Goal: Task Accomplishment & Management: Complete application form

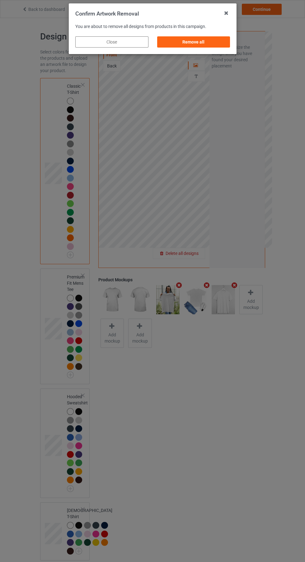
click at [207, 45] on div "Remove all" at bounding box center [193, 41] width 73 height 11
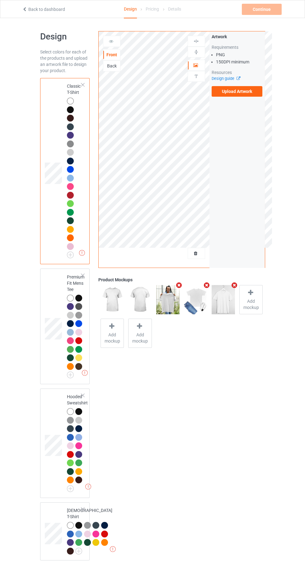
click at [245, 92] on label "Upload Artwork" at bounding box center [236, 91] width 51 height 11
click at [0, 0] on input "Upload Artwork" at bounding box center [0, 0] width 0 height 0
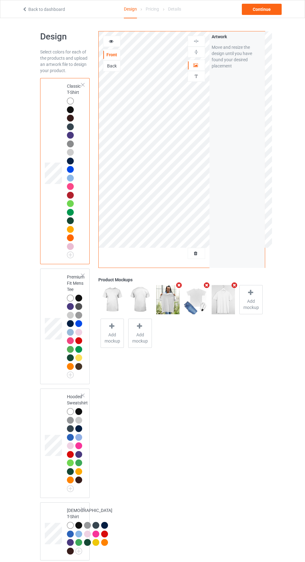
scroll to position [15, 0]
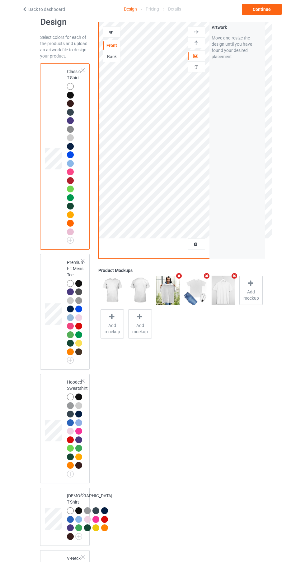
click at [0, 0] on img at bounding box center [0, 0] width 0 height 0
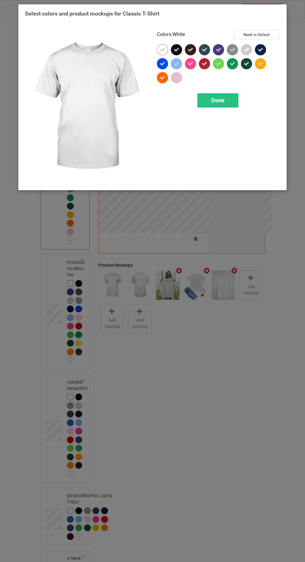
click at [164, 50] on icon at bounding box center [162, 50] width 6 height 6
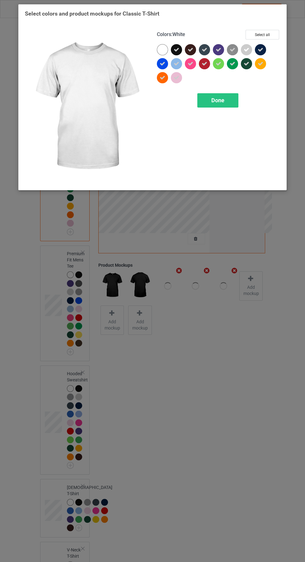
click at [230, 98] on div "Done" at bounding box center [217, 100] width 41 height 14
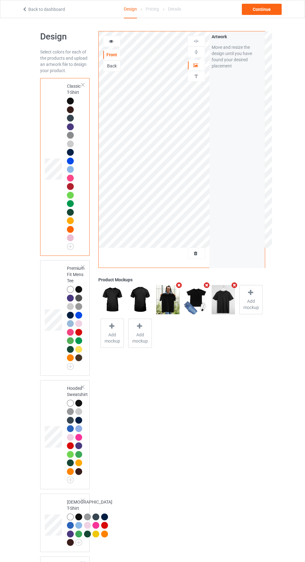
click at [0, 0] on img at bounding box center [0, 0] width 0 height 0
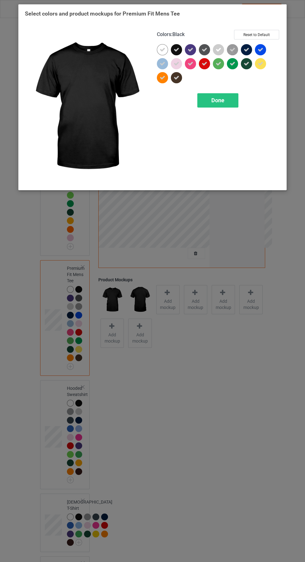
click at [160, 47] on icon at bounding box center [162, 50] width 6 height 6
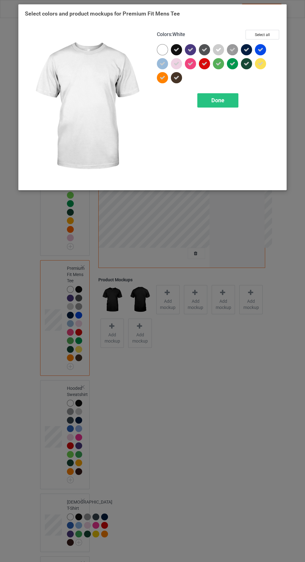
click at [229, 104] on div "Done" at bounding box center [217, 100] width 41 height 14
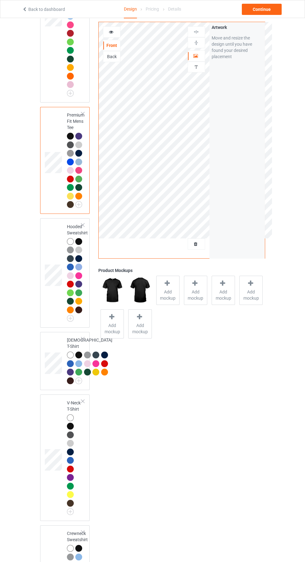
scroll to position [155, 0]
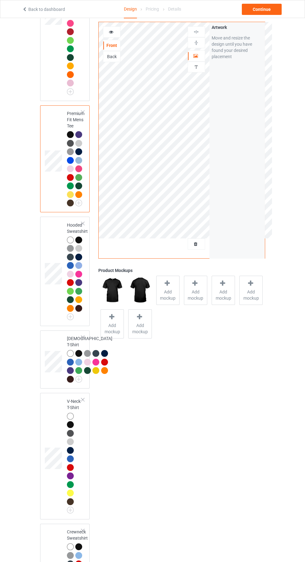
click at [0, 0] on img at bounding box center [0, 0] width 0 height 0
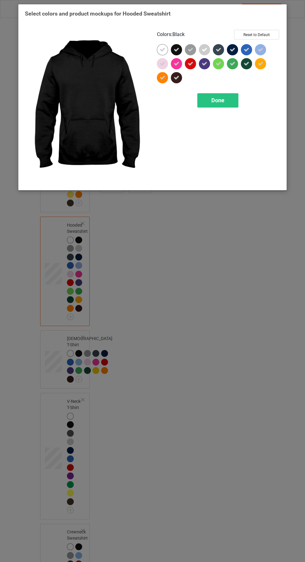
click at [162, 49] on icon at bounding box center [162, 50] width 6 height 6
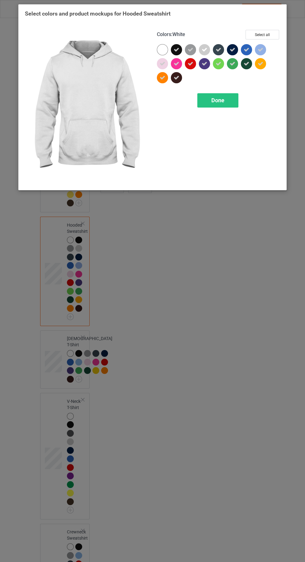
click at [229, 104] on div "Done" at bounding box center [217, 100] width 41 height 14
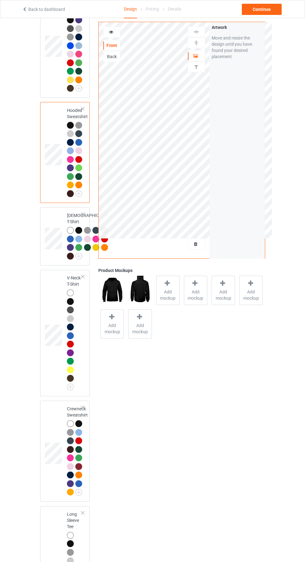
scroll to position [271, 0]
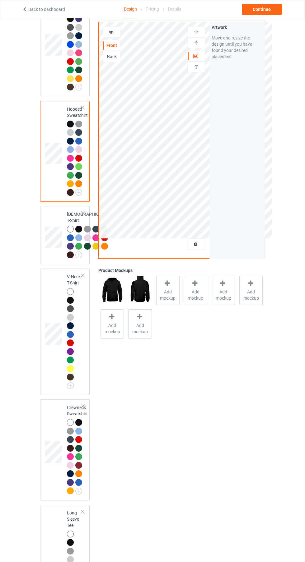
click at [0, 0] on img at bounding box center [0, 0] width 0 height 0
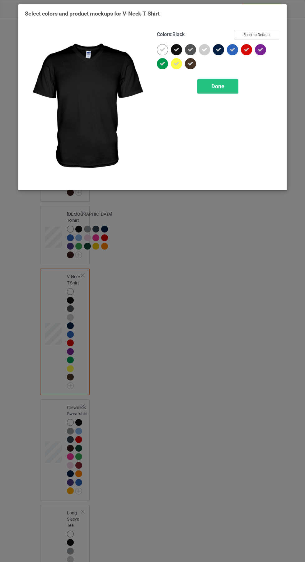
click at [162, 49] on icon at bounding box center [162, 50] width 6 height 6
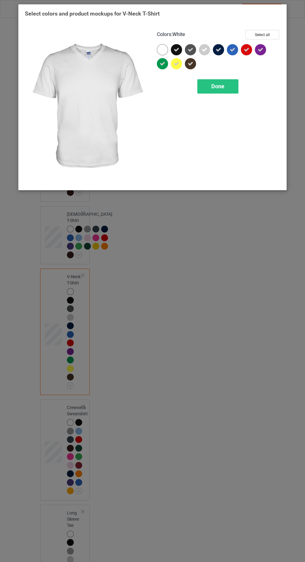
click at [218, 86] on span "Done" at bounding box center [217, 86] width 13 height 7
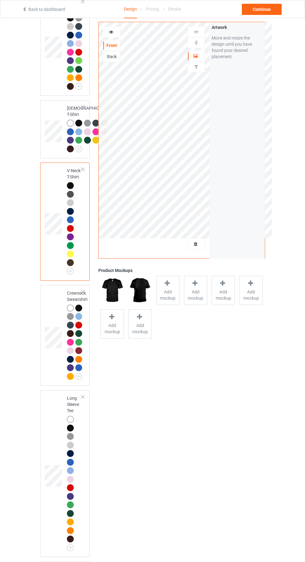
scroll to position [377, 0]
click at [0, 0] on img at bounding box center [0, 0] width 0 height 0
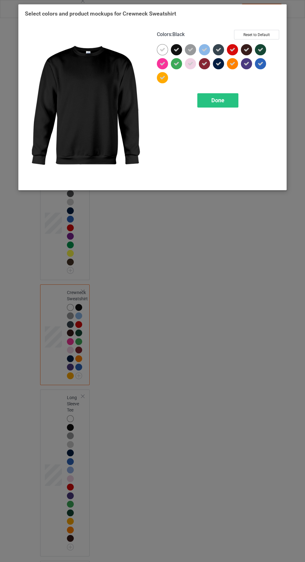
click at [163, 52] on icon at bounding box center [162, 50] width 6 height 6
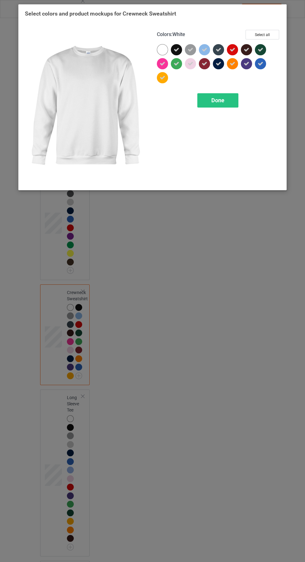
click at [226, 106] on div "Done" at bounding box center [217, 100] width 41 height 14
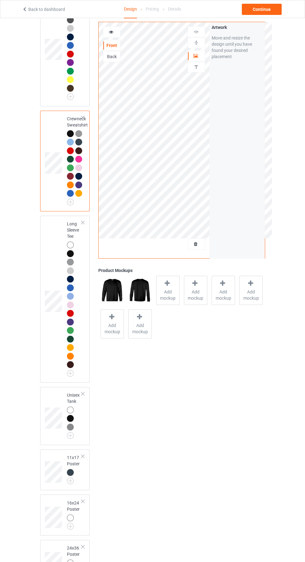
scroll to position [555, 0]
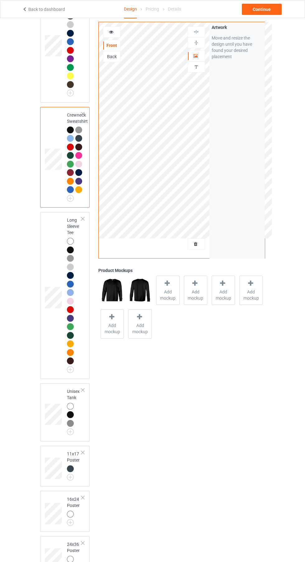
click at [0, 0] on img at bounding box center [0, 0] width 0 height 0
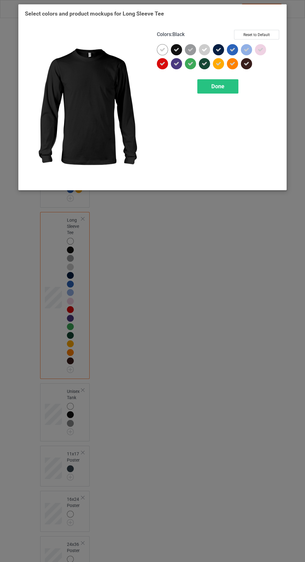
click at [162, 49] on icon at bounding box center [162, 50] width 6 height 6
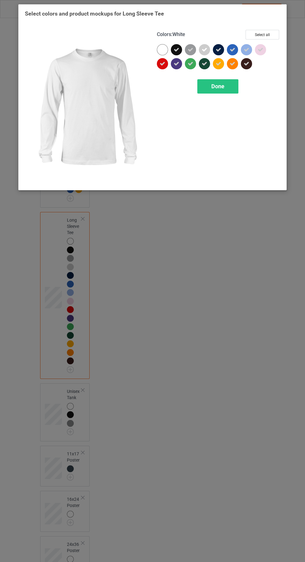
click at [229, 89] on div "Done" at bounding box center [217, 86] width 41 height 14
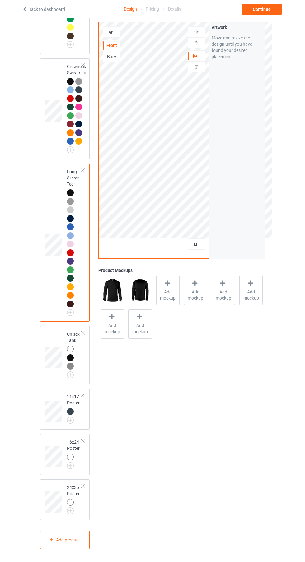
scroll to position [614, 0]
click at [0, 0] on img at bounding box center [0, 0] width 0 height 0
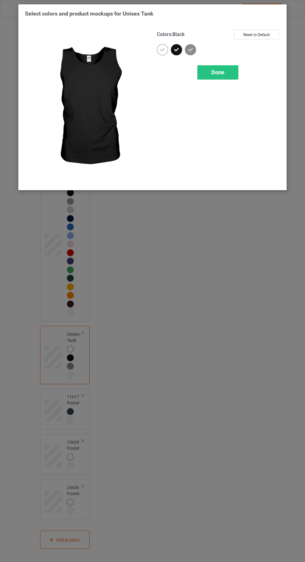
click at [161, 48] on icon at bounding box center [162, 50] width 6 height 6
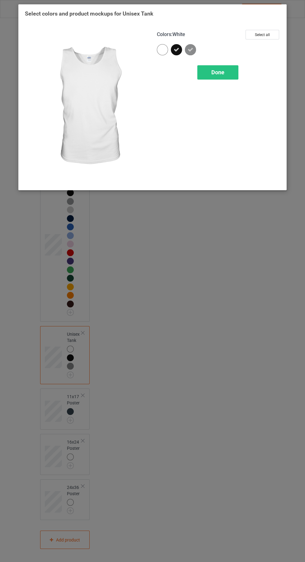
click at [224, 76] on div "Done" at bounding box center [217, 72] width 41 height 14
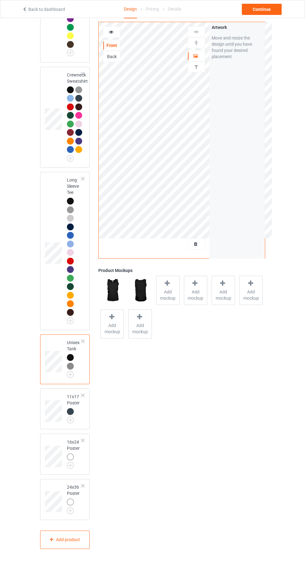
scroll to position [661, 0]
click at [0, 0] on img at bounding box center [0, 0] width 0 height 0
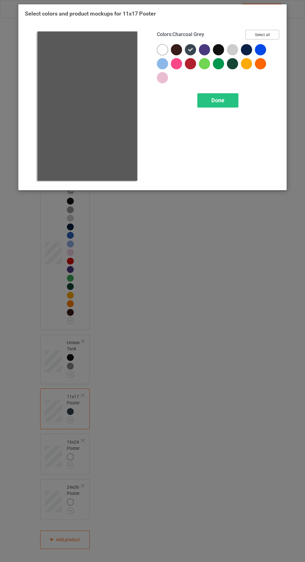
click at [265, 38] on button "Select all" at bounding box center [262, 35] width 34 height 10
click at [161, 51] on icon at bounding box center [162, 50] width 6 height 6
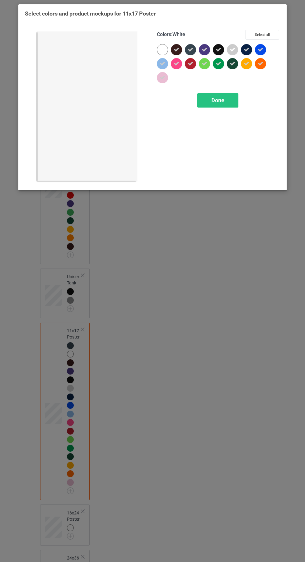
click at [221, 105] on div "Done" at bounding box center [217, 100] width 41 height 14
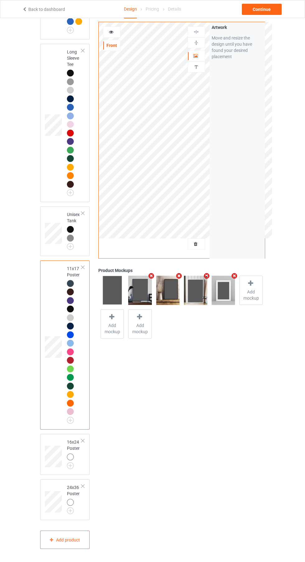
scroll to position [729, 0]
click at [0, 0] on img at bounding box center [0, 0] width 0 height 0
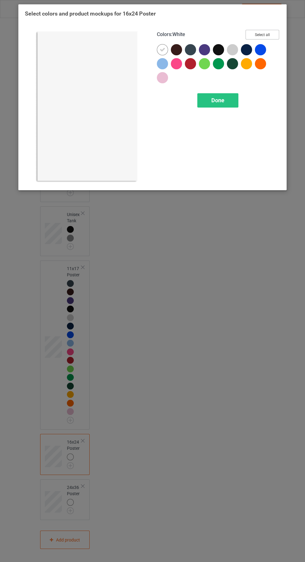
click at [271, 35] on button "Select all" at bounding box center [262, 35] width 34 height 10
click at [163, 51] on icon at bounding box center [162, 50] width 6 height 6
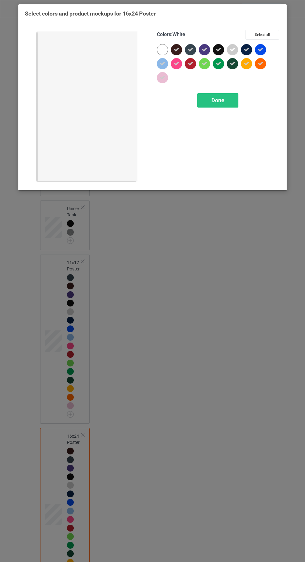
click at [219, 100] on span "Done" at bounding box center [217, 100] width 13 height 7
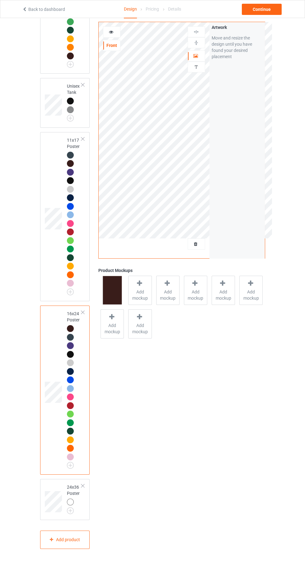
scroll to position [917, 0]
click at [0, 0] on img at bounding box center [0, 0] width 0 height 0
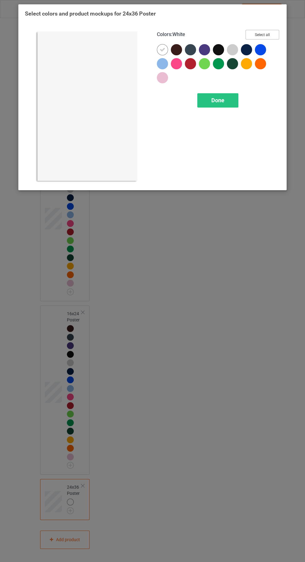
click at [271, 38] on button "Select all" at bounding box center [262, 35] width 34 height 10
click at [162, 49] on icon at bounding box center [162, 50] width 6 height 6
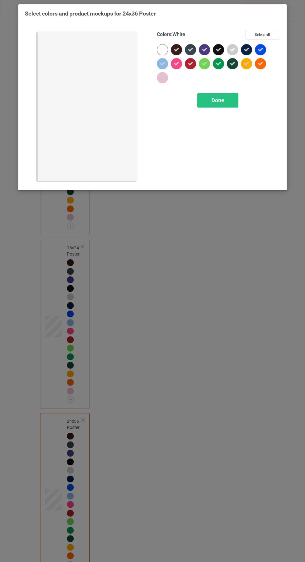
click at [228, 103] on div "Done" at bounding box center [217, 100] width 41 height 14
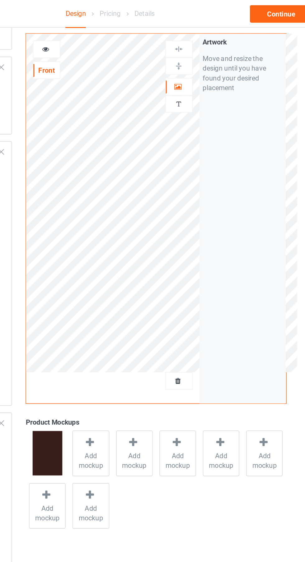
scroll to position [892, 0]
click at [201, 57] on div at bounding box center [196, 56] width 17 height 6
click at [197, 42] on img at bounding box center [196, 43] width 6 height 6
click at [200, 32] on div at bounding box center [196, 32] width 17 height 6
click at [202, 34] on div at bounding box center [196, 32] width 17 height 6
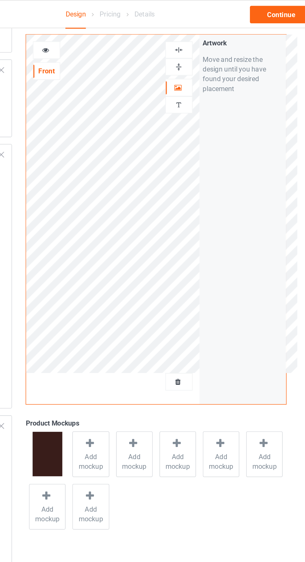
click at [201, 31] on div at bounding box center [196, 32] width 17 height 6
click at [200, 42] on div at bounding box center [196, 43] width 17 height 6
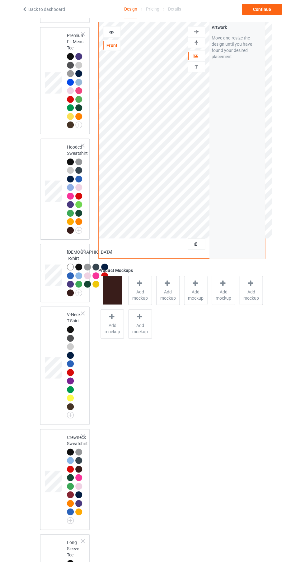
scroll to position [0, 0]
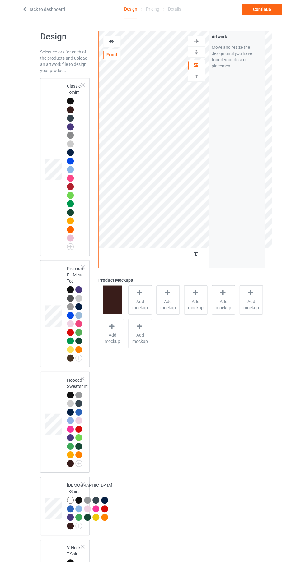
click at [69, 105] on div at bounding box center [71, 102] width 9 height 9
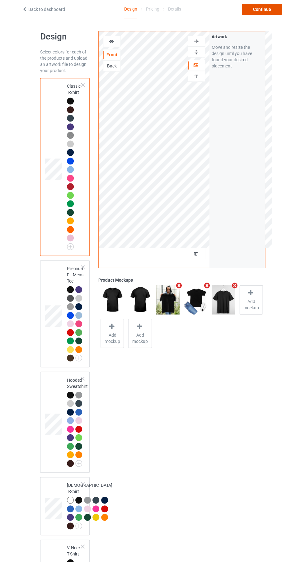
click at [259, 9] on div "Continue" at bounding box center [262, 9] width 40 height 11
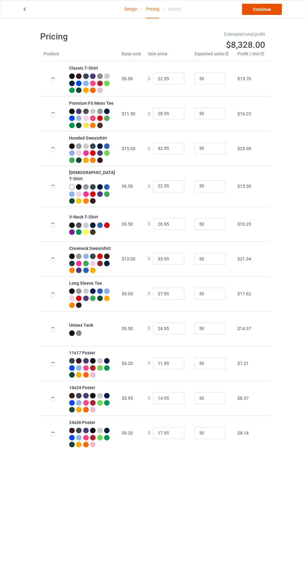
click at [269, 13] on link "Continue" at bounding box center [262, 9] width 40 height 11
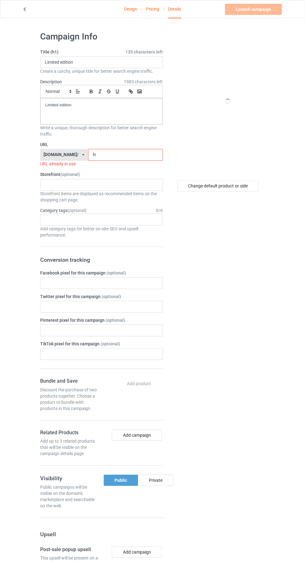
click at [137, 156] on input "ln" at bounding box center [125, 155] width 75 height 12
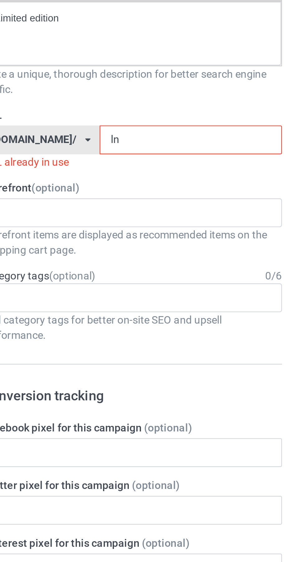
type input "lnk"
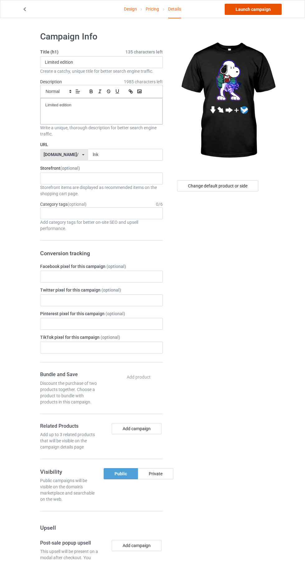
click at [269, 13] on link "Launch campaign" at bounding box center [252, 9] width 57 height 11
